Goal: Task Accomplishment & Management: Manage account settings

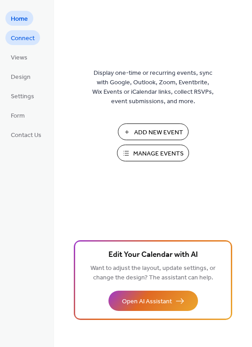
click at [27, 38] on span "Connect" at bounding box center [23, 38] width 24 height 9
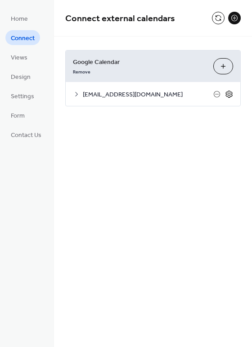
click at [229, 96] on icon at bounding box center [229, 94] width 8 height 8
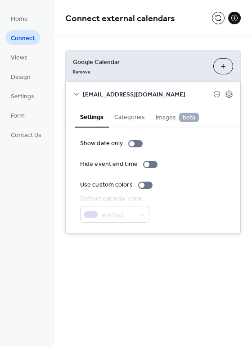
click at [132, 118] on button "Categories" at bounding box center [129, 116] width 41 height 21
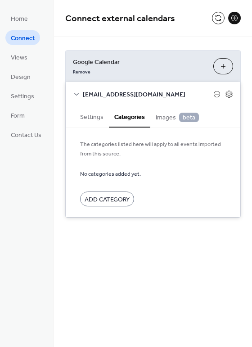
click at [114, 195] on span "Add Category" at bounding box center [107, 199] width 45 height 9
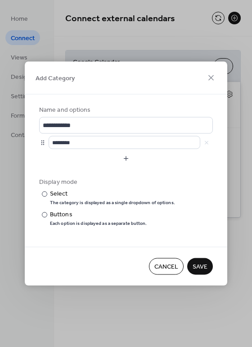
click at [206, 268] on span "Save" at bounding box center [200, 266] width 15 height 9
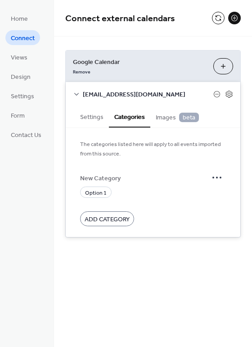
click at [169, 119] on span "Images beta" at bounding box center [177, 118] width 43 height 10
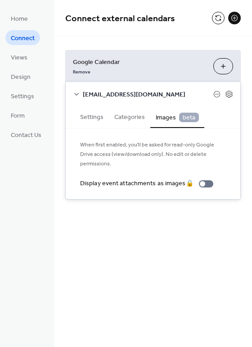
click at [169, 119] on span "Images beta" at bounding box center [177, 118] width 43 height 10
click at [96, 119] on button "Settings" at bounding box center [92, 116] width 34 height 21
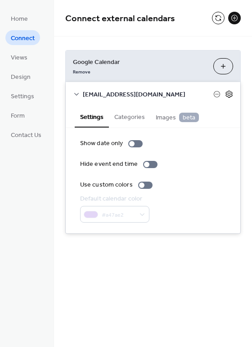
click at [229, 94] on icon at bounding box center [229, 94] width 8 height 8
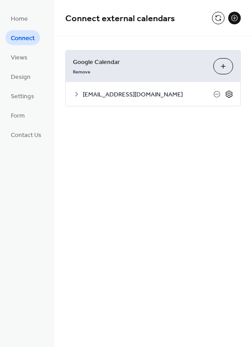
click at [229, 94] on icon at bounding box center [229, 94] width 8 height 8
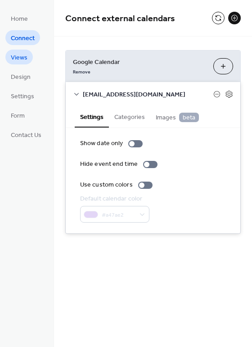
click at [21, 57] on span "Views" at bounding box center [19, 57] width 17 height 9
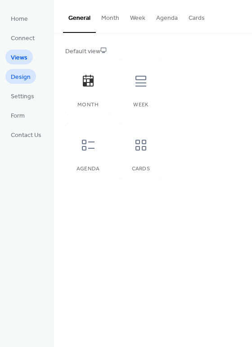
click at [19, 76] on span "Design" at bounding box center [21, 76] width 20 height 9
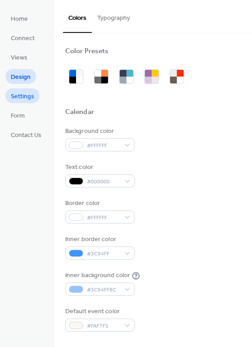
click at [25, 97] on span "Settings" at bounding box center [22, 96] width 23 height 9
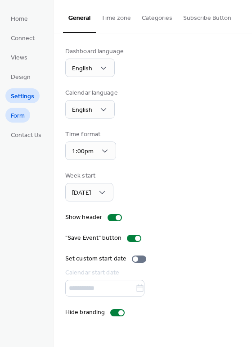
click at [24, 112] on span "Form" at bounding box center [18, 115] width 14 height 9
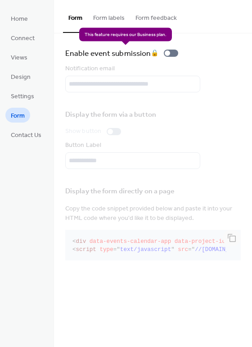
drag, startPoint x: 170, startPoint y: 52, endPoint x: 179, endPoint y: 53, distance: 8.6
click at [179, 53] on div "Enable event submission 🔒" at bounding box center [123, 53] width 117 height 13
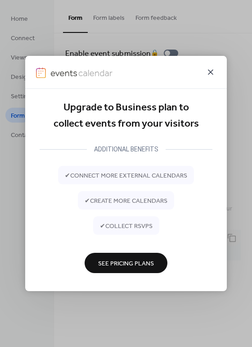
click at [212, 72] on icon at bounding box center [210, 71] width 5 height 5
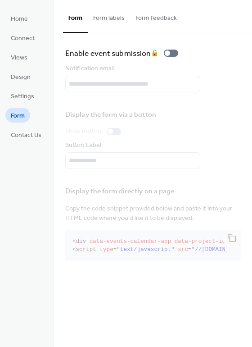
click at [118, 16] on button "Form labels" at bounding box center [109, 16] width 42 height 32
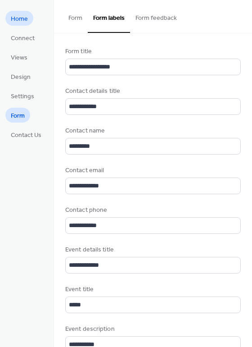
click at [24, 16] on span "Home" at bounding box center [19, 18] width 17 height 9
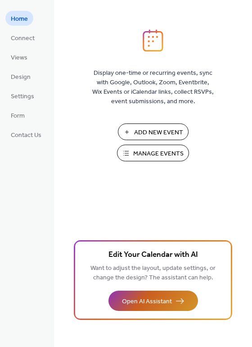
click at [167, 303] on span "Open AI Assistant" at bounding box center [147, 301] width 50 height 9
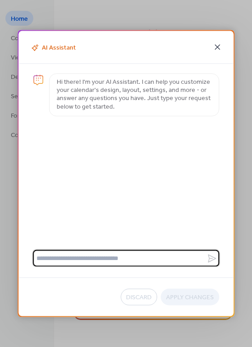
click at [217, 46] on icon at bounding box center [217, 47] width 5 height 5
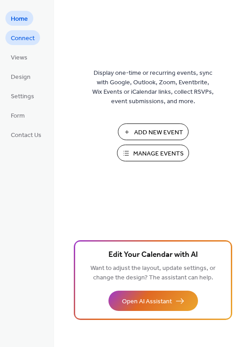
click at [24, 37] on span "Connect" at bounding box center [23, 38] width 24 height 9
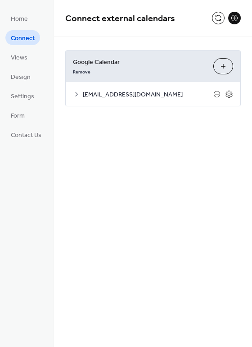
click at [162, 93] on span "[EMAIL_ADDRESS][DOMAIN_NAME]" at bounding box center [148, 94] width 131 height 9
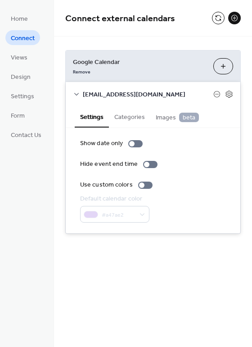
click at [131, 115] on button "Categories" at bounding box center [129, 116] width 41 height 21
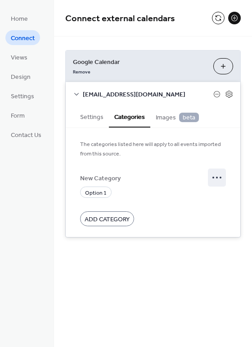
click at [218, 179] on icon at bounding box center [217, 177] width 14 height 14
click at [151, 162] on div at bounding box center [153, 163] width 146 height 11
click at [95, 119] on button "Settings" at bounding box center [92, 116] width 34 height 21
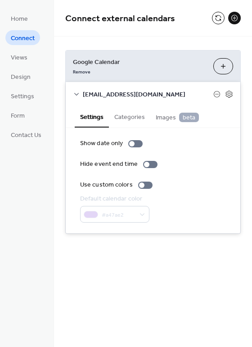
click at [134, 114] on button "Categories" at bounding box center [129, 116] width 41 height 21
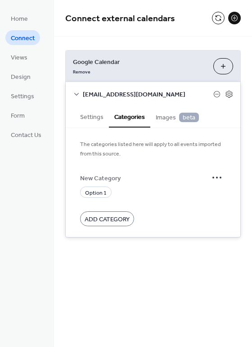
click at [126, 222] on span "Add Category" at bounding box center [107, 219] width 45 height 9
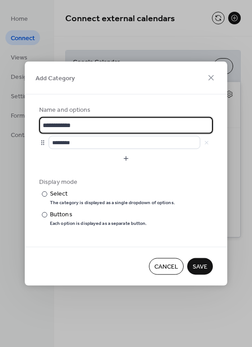
click at [200, 271] on span "Save" at bounding box center [200, 266] width 15 height 9
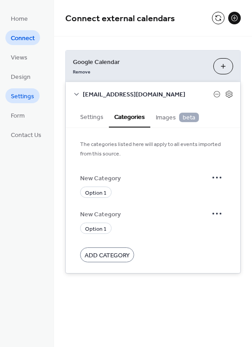
click at [16, 97] on span "Settings" at bounding box center [22, 96] width 23 height 9
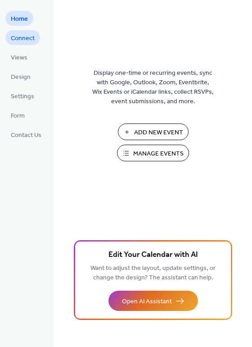
click at [25, 36] on span "Connect" at bounding box center [23, 38] width 24 height 9
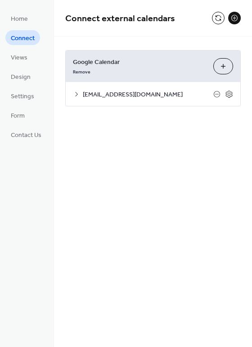
click at [156, 96] on span "[EMAIL_ADDRESS][DOMAIN_NAME]" at bounding box center [148, 94] width 131 height 9
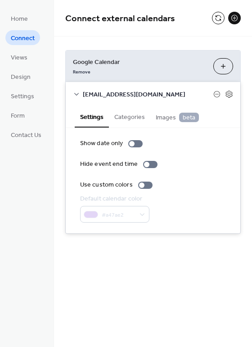
click at [176, 17] on span "Connect external calendars" at bounding box center [138, 19] width 147 height 18
click at [218, 17] on button at bounding box center [218, 18] width 13 height 13
click at [154, 283] on div "Connect external calendars Google Calendar Remove Choose Calendars [EMAIL_ADDRE…" at bounding box center [153, 173] width 198 height 347
